Goal: Find specific page/section: Find specific page/section

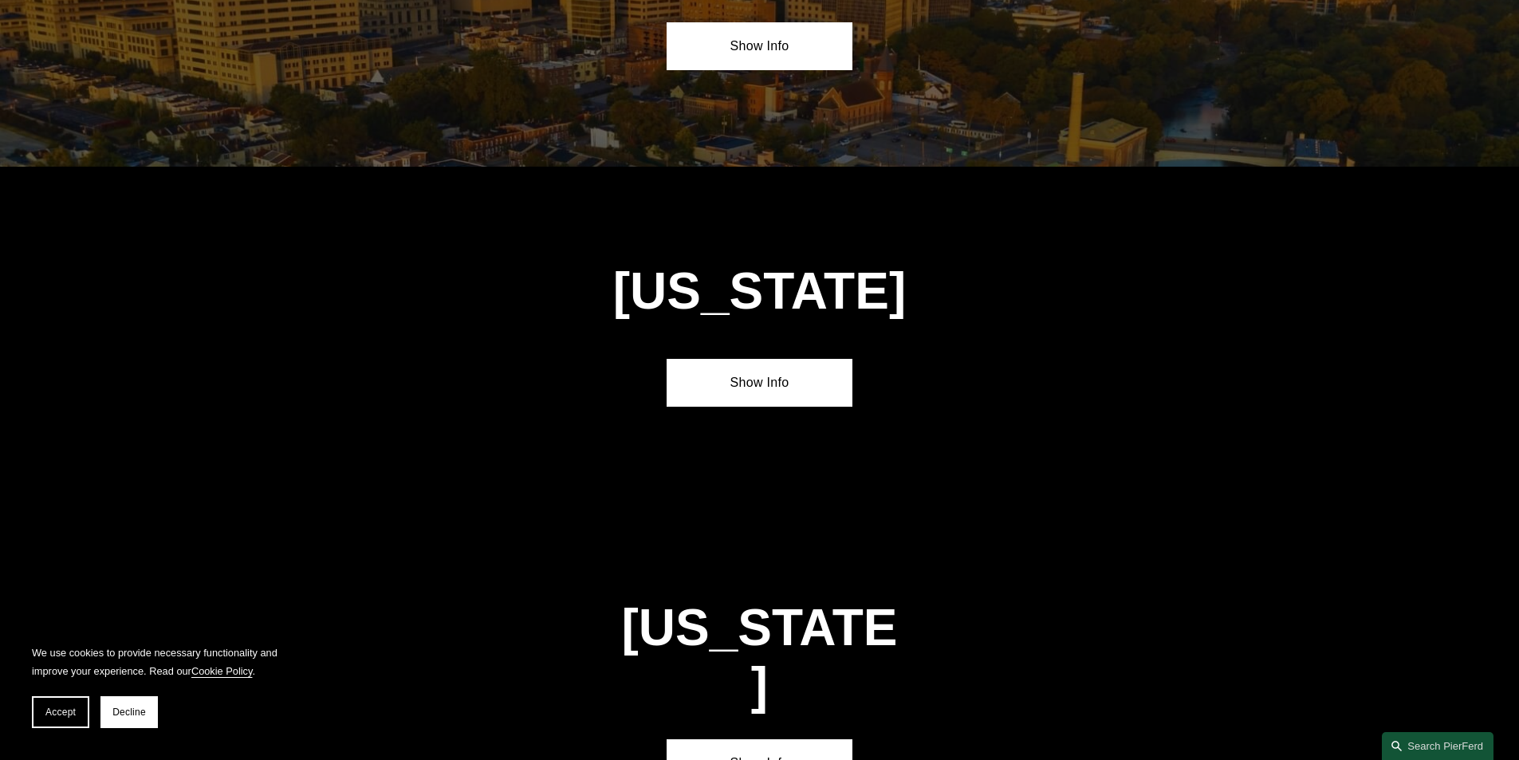
scroll to position [1754, 0]
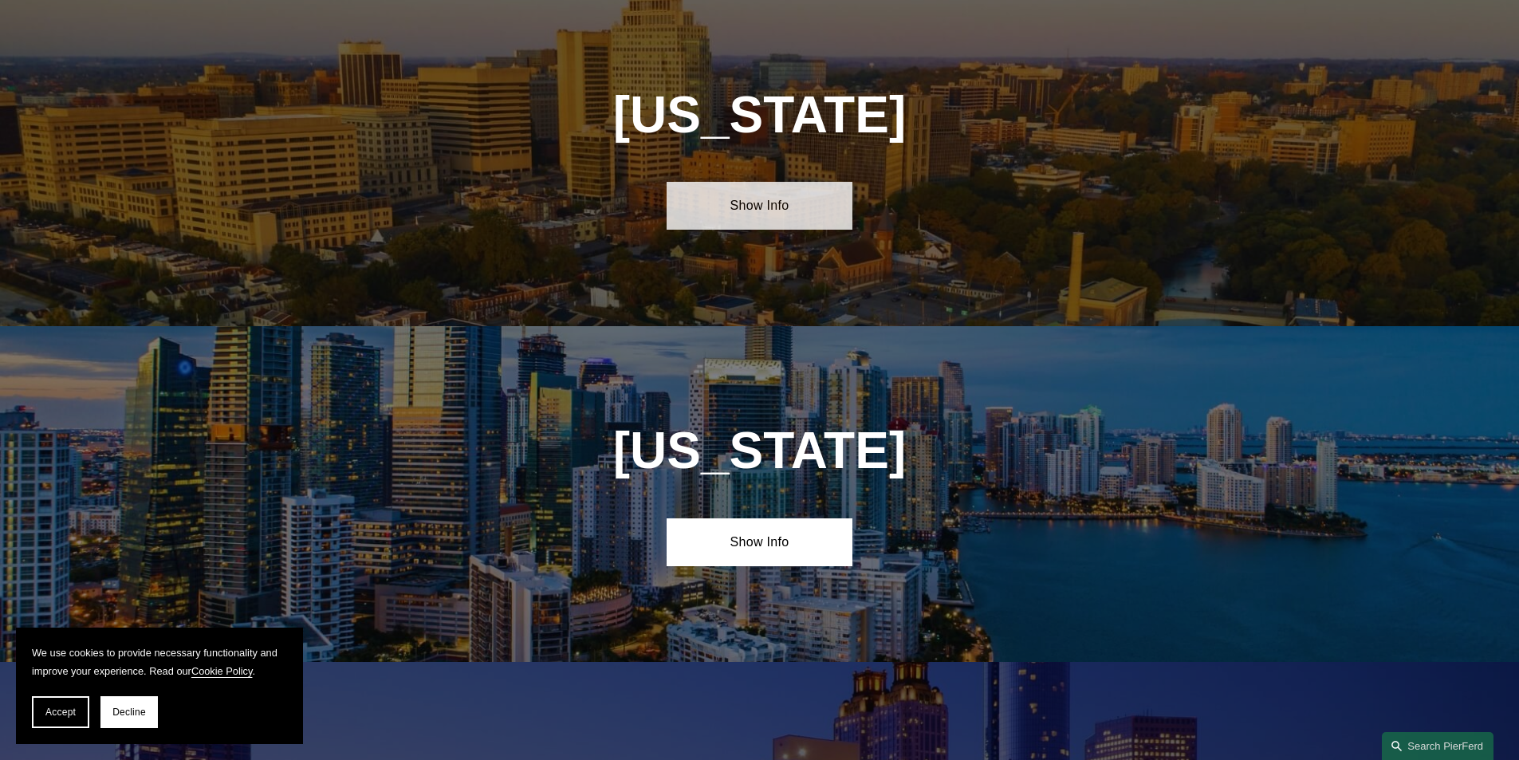
click at [754, 199] on link "Show Info" at bounding box center [759, 206] width 186 height 48
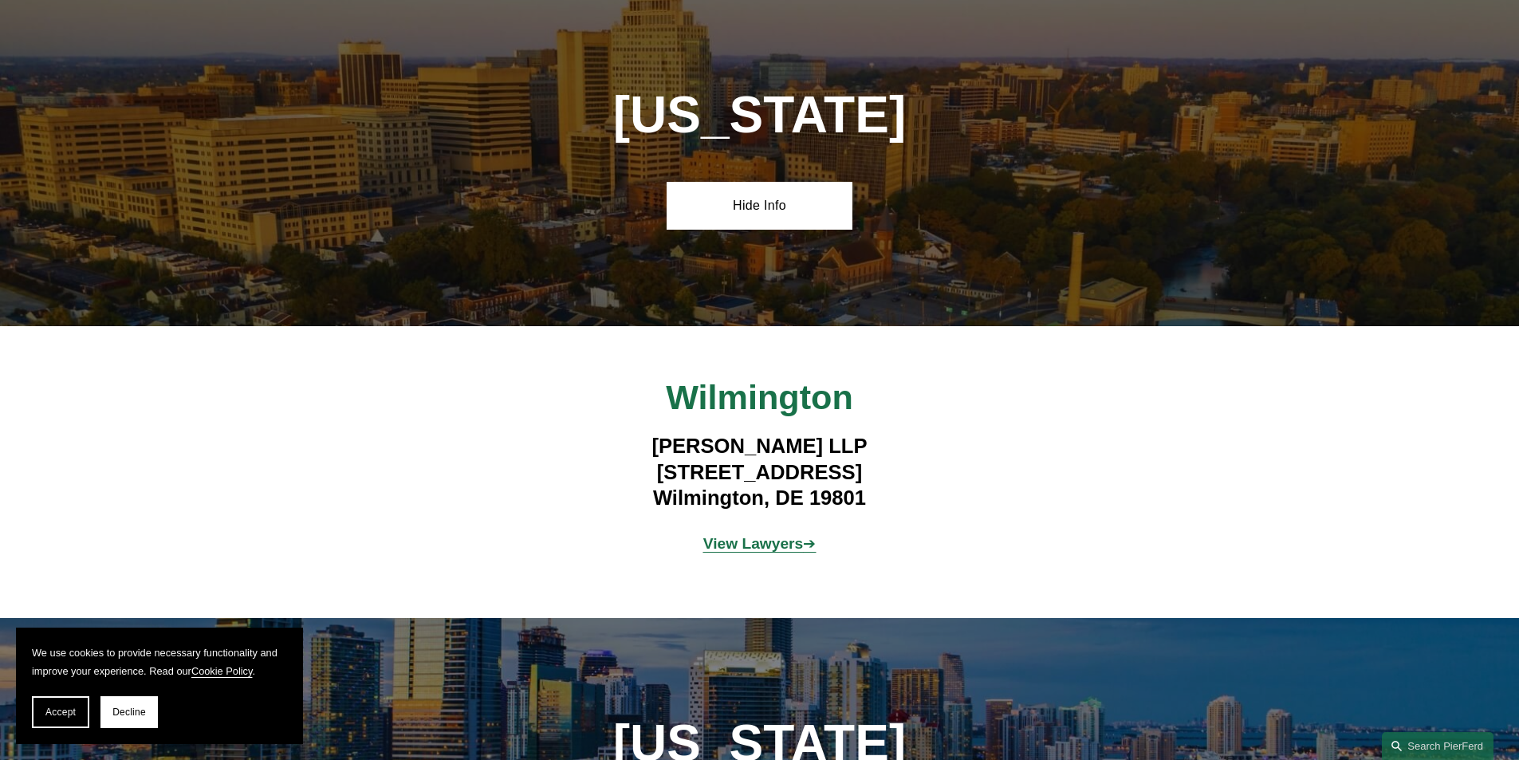
click at [757, 536] on strong "View Lawyers" at bounding box center [753, 543] width 100 height 17
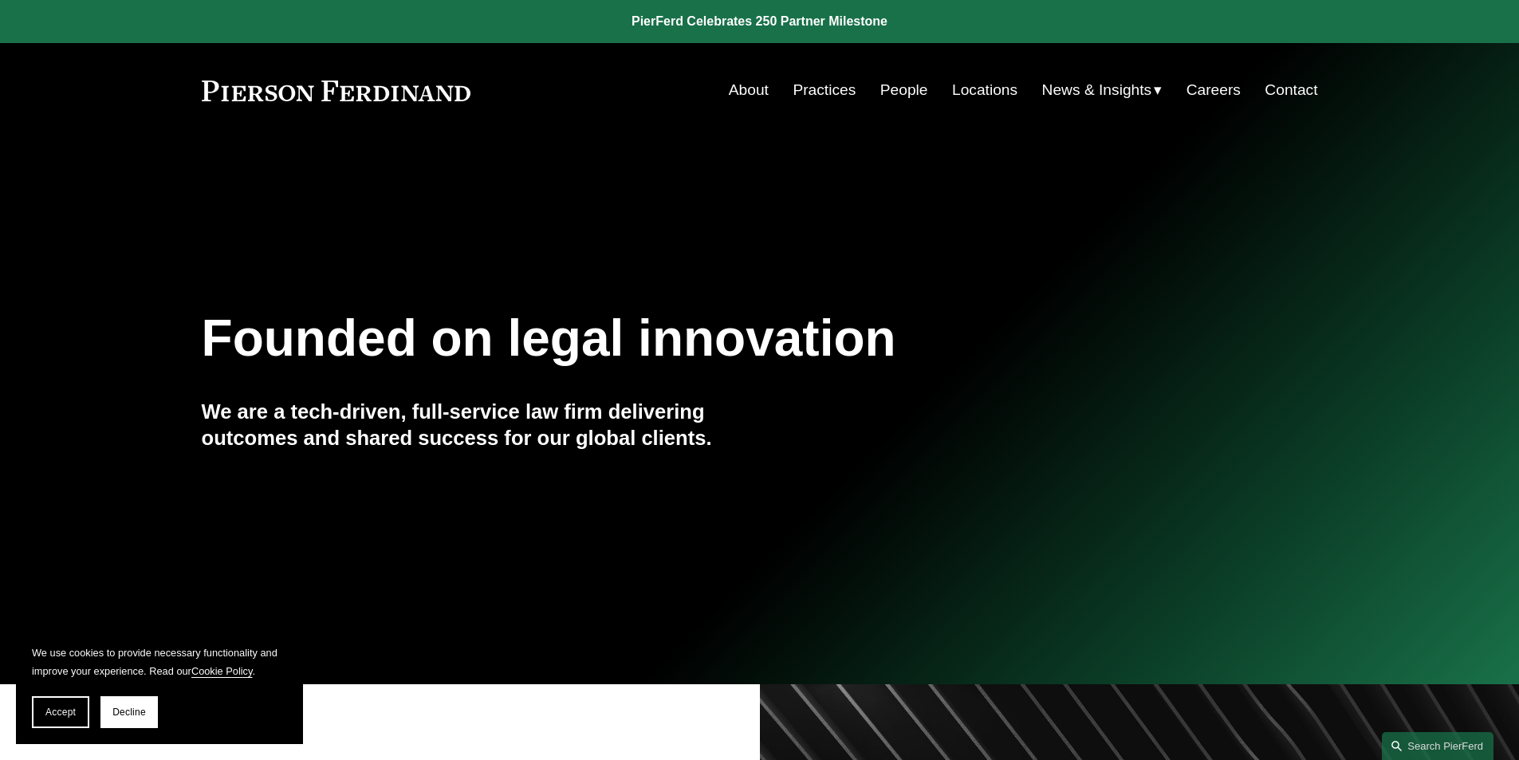
click at [982, 82] on link "Locations" at bounding box center [984, 90] width 65 height 30
